Goal: Check status: Check status

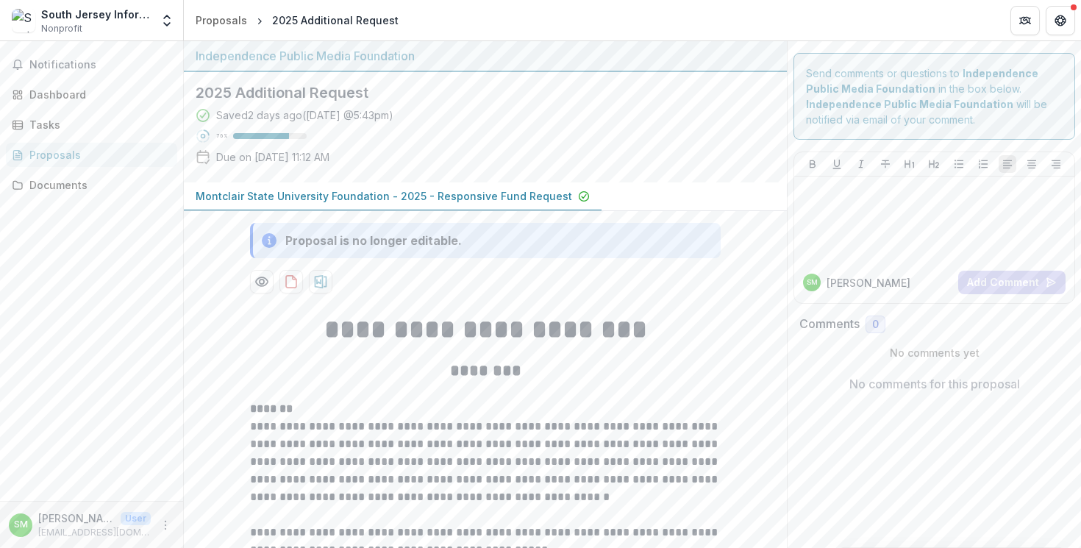
scroll to position [320, 0]
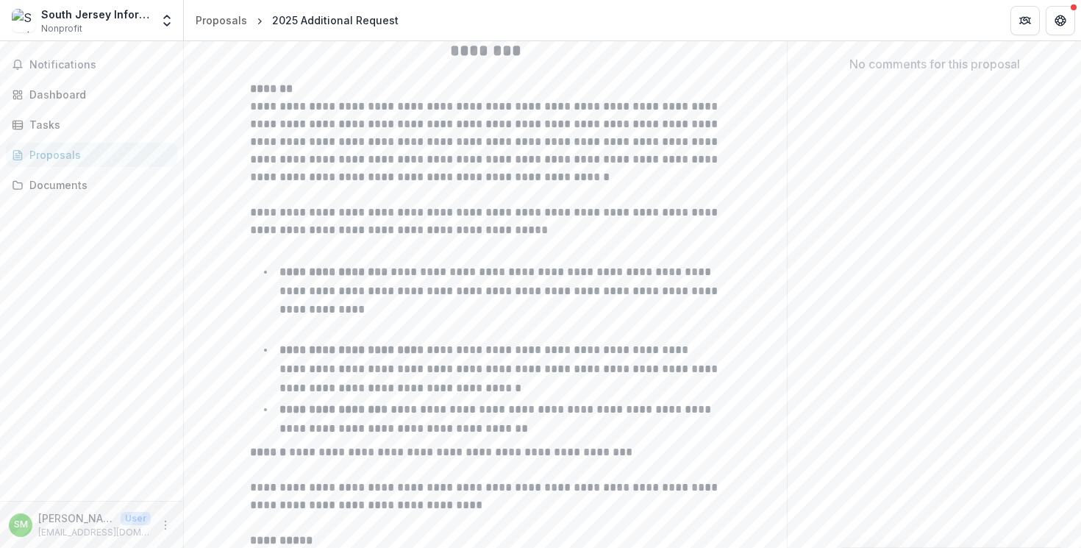
click at [71, 160] on div "Proposals" at bounding box center [97, 154] width 136 height 15
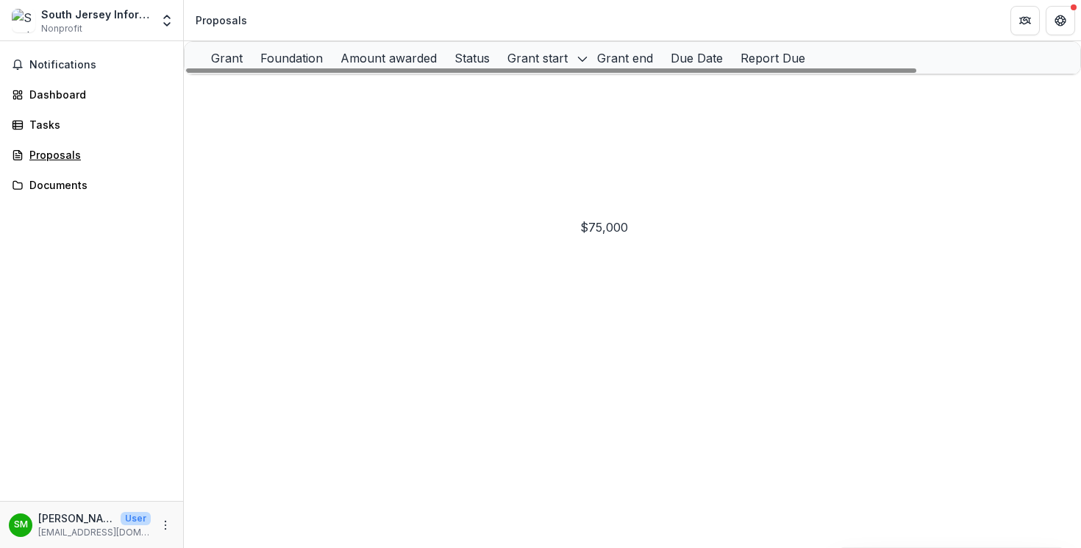
scroll to position [0, 7]
click at [257, 128] on link "SJIEP" at bounding box center [244, 121] width 29 height 13
click at [452, 99] on p "Independence Public Media Foundation" at bounding box center [497, 90] width 166 height 16
click at [483, 99] on p "Independence Public Media Foundation" at bounding box center [497, 90] width 166 height 16
click at [302, 96] on link "2025 Additional Request" at bounding box center [293, 90] width 127 height 13
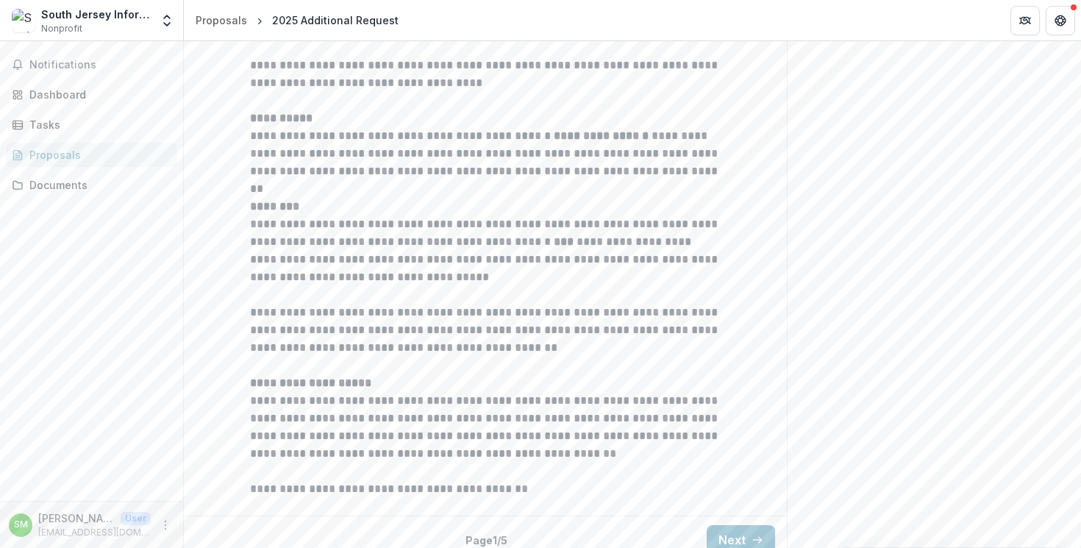
scroll to position [758, 0]
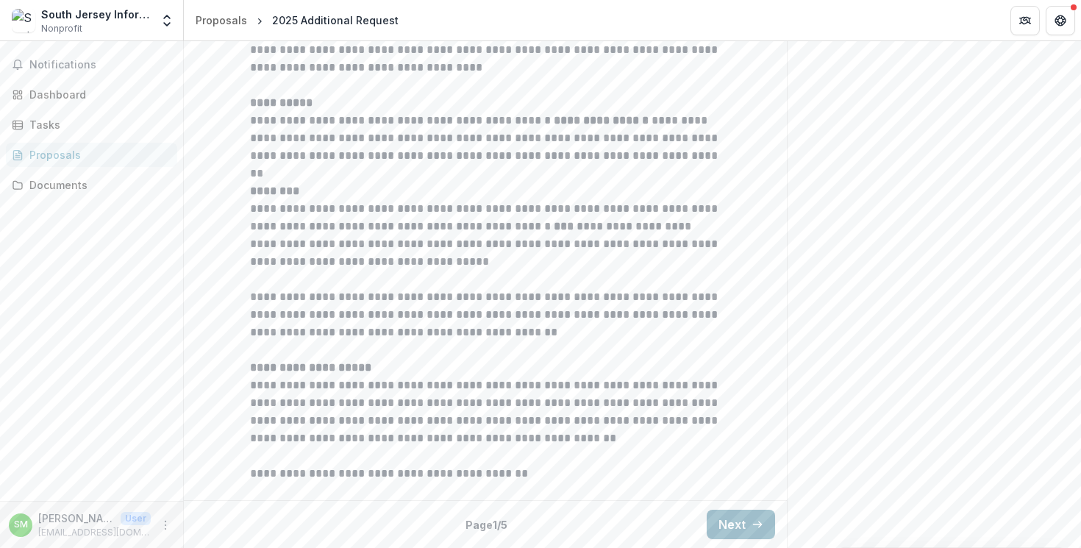
click at [724, 527] on button "Next" at bounding box center [741, 524] width 68 height 29
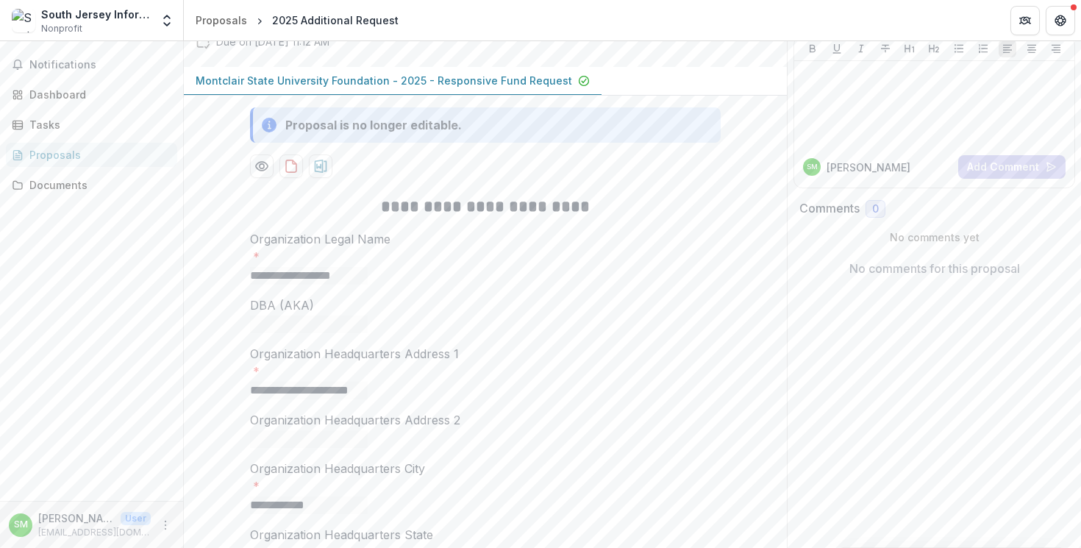
scroll to position [16, 0]
